Goal: Find contact information: Find contact information

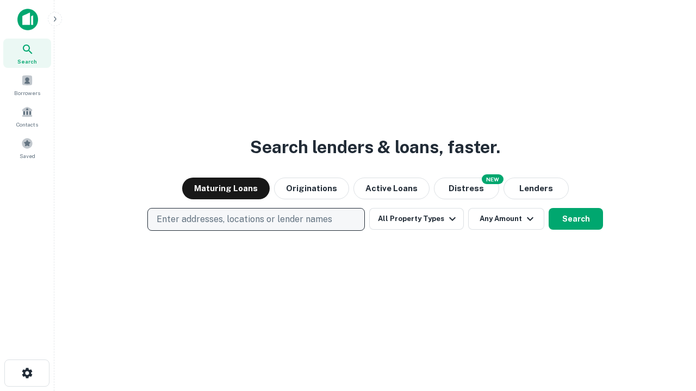
click at [256, 220] on p "Enter addresses, locations or lender names" at bounding box center [245, 219] width 176 height 13
type input "**********"
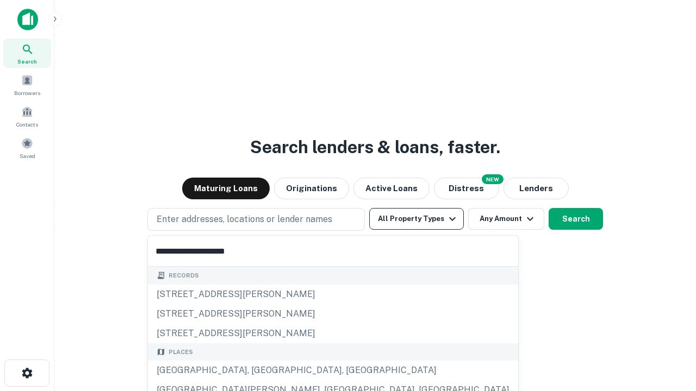
click at [260, 371] on div "Santa Monica, CA, USA" at bounding box center [333, 371] width 370 height 20
click at [416, 219] on button "All Property Types" at bounding box center [416, 219] width 95 height 22
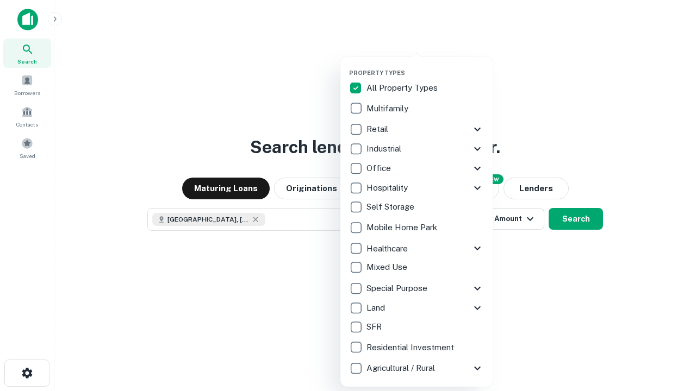
click at [425, 66] on button "button" at bounding box center [425, 66] width 152 height 1
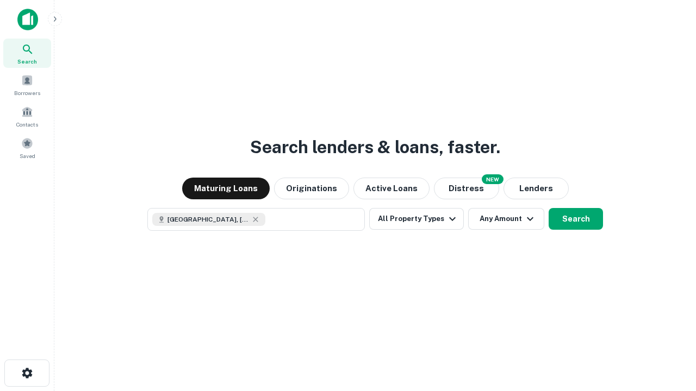
scroll to position [17, 0]
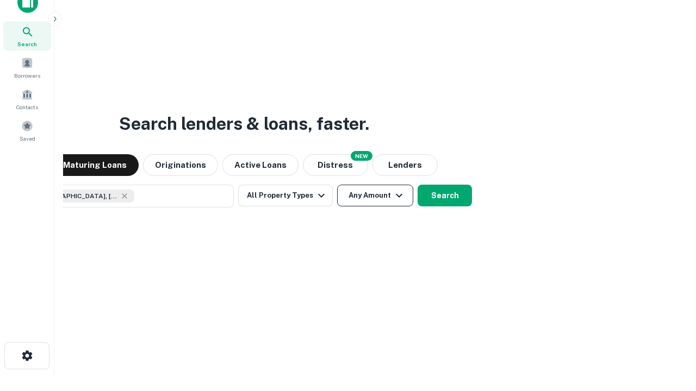
click at [337, 185] on button "Any Amount" at bounding box center [375, 196] width 76 height 22
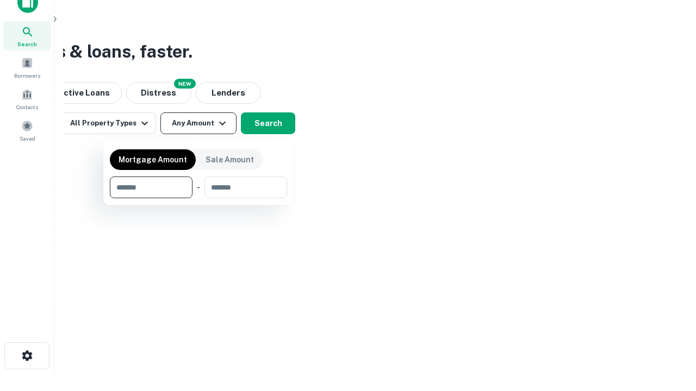
type input "*******"
click at [198, 198] on button "button" at bounding box center [198, 198] width 177 height 1
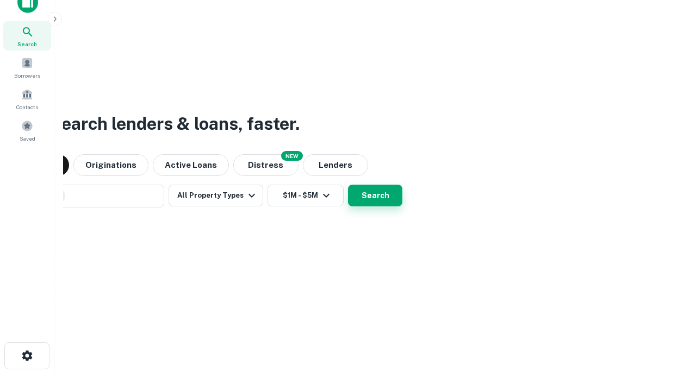
click at [348, 185] on button "Search" at bounding box center [375, 196] width 54 height 22
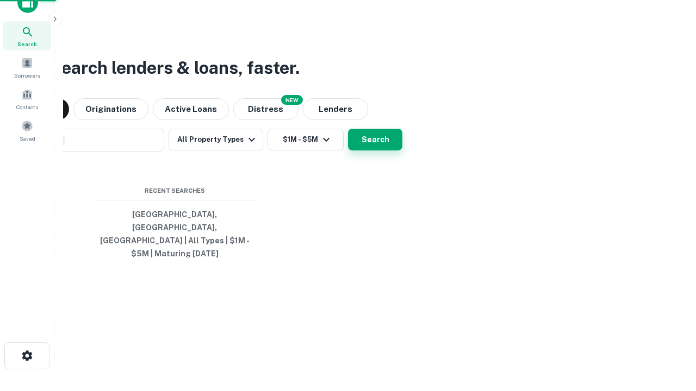
scroll to position [35, 308]
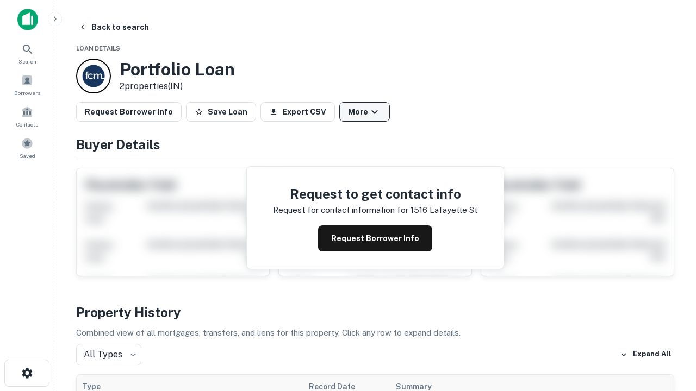
click at [364, 112] on button "More" at bounding box center [364, 112] width 51 height 20
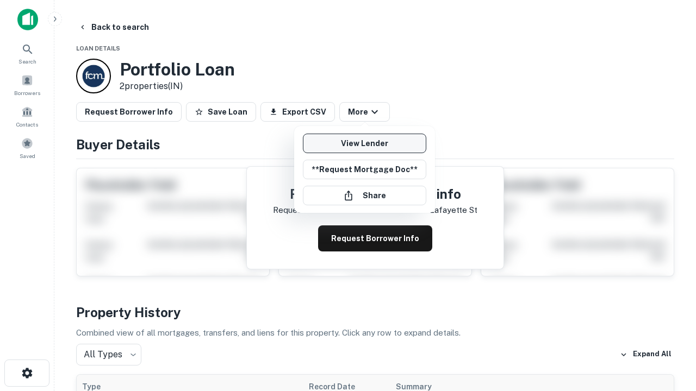
click at [364, 144] on link "View Lender" at bounding box center [364, 144] width 123 height 20
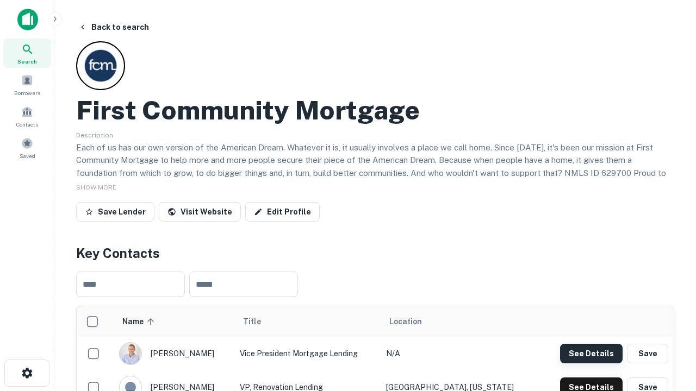
click at [591, 353] on button "See Details" at bounding box center [591, 354] width 63 height 20
